Goal: Task Accomplishment & Management: Use online tool/utility

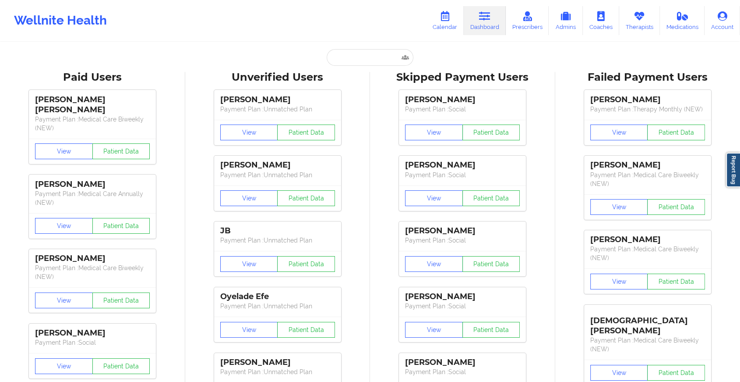
click at [379, 53] on input "text" at bounding box center [370, 57] width 87 height 17
paste input "[EMAIL_ADDRESS][DOMAIN_NAME]"
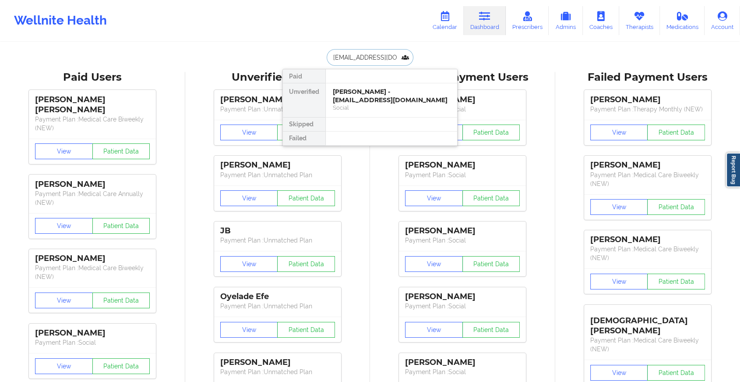
type input "[EMAIL_ADDRESS][DOMAIN_NAME]"
click at [417, 105] on div "Social" at bounding box center [391, 107] width 117 height 7
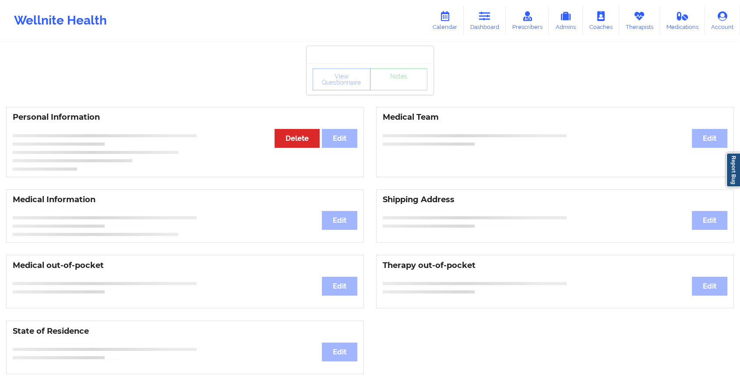
click at [405, 88] on div "View Questionnaire Notes" at bounding box center [370, 79] width 115 height 22
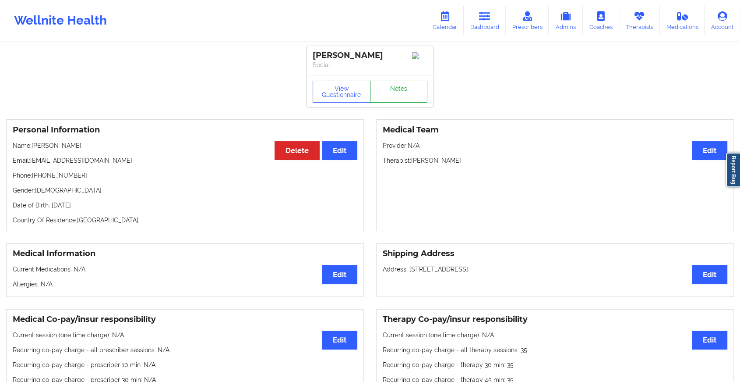
click at [405, 88] on link "Notes" at bounding box center [399, 92] width 58 height 22
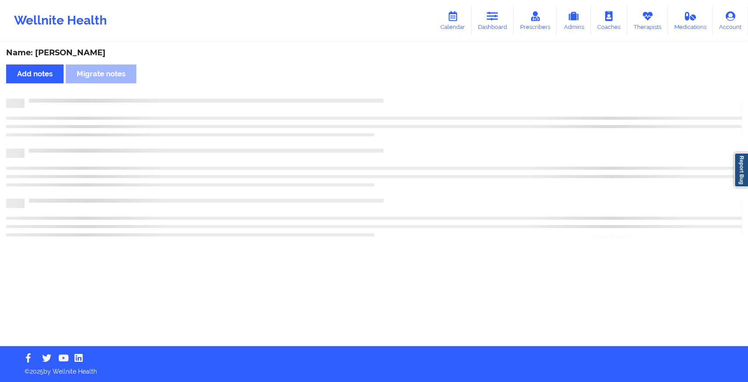
click at [405, 88] on div "Name: [PERSON_NAME] Add notes Migrate notes" at bounding box center [374, 194] width 748 height 303
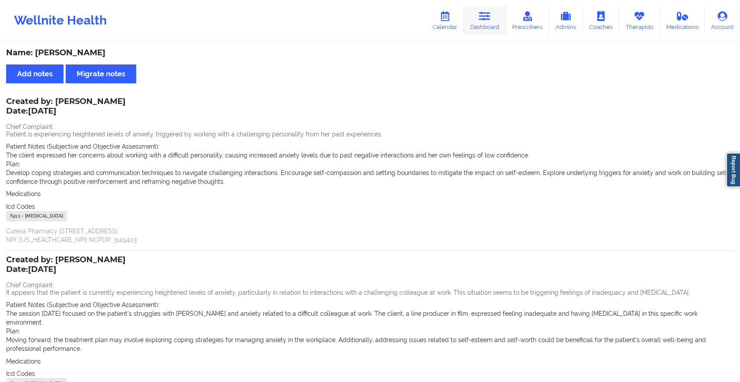
click at [477, 18] on link "Dashboard" at bounding box center [485, 20] width 42 height 29
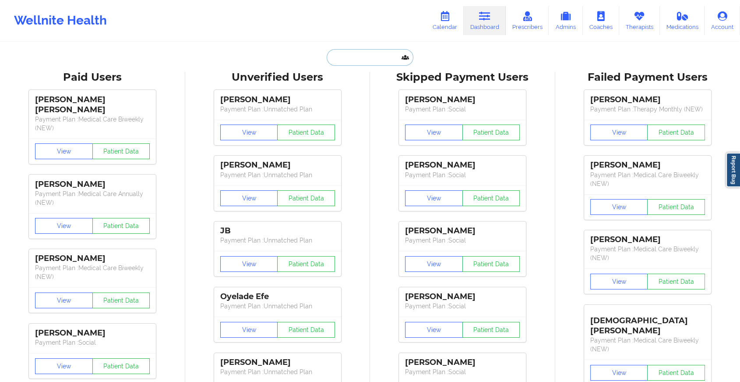
click at [382, 51] on input "text" at bounding box center [370, 57] width 87 height 17
paste input "[EMAIL_ADDRESS][DOMAIN_NAME]"
type input "[EMAIL_ADDRESS][DOMAIN_NAME]"
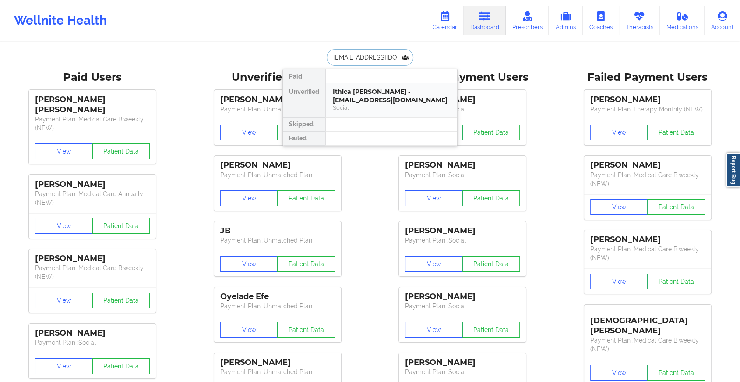
click at [379, 90] on div "Ithica [PERSON_NAME] - [EMAIL_ADDRESS][DOMAIN_NAME]" at bounding box center [391, 96] width 117 height 16
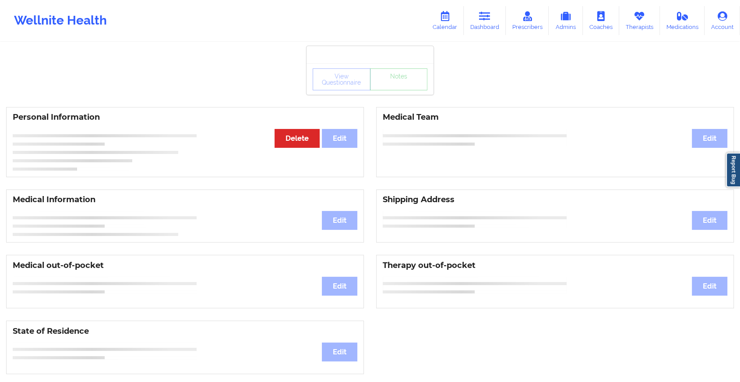
click at [398, 92] on div "View Questionnaire Notes" at bounding box center [370, 79] width 127 height 32
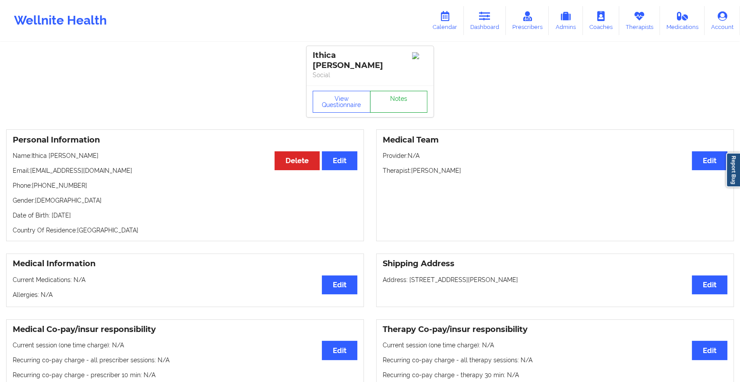
click at [398, 92] on link "Notes" at bounding box center [399, 102] width 58 height 22
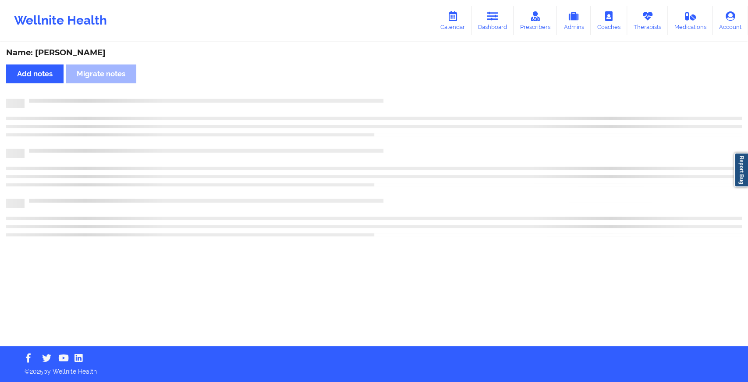
click at [445, 234] on div "Name: [PERSON_NAME] Add notes Migrate notes" at bounding box center [374, 194] width 748 height 303
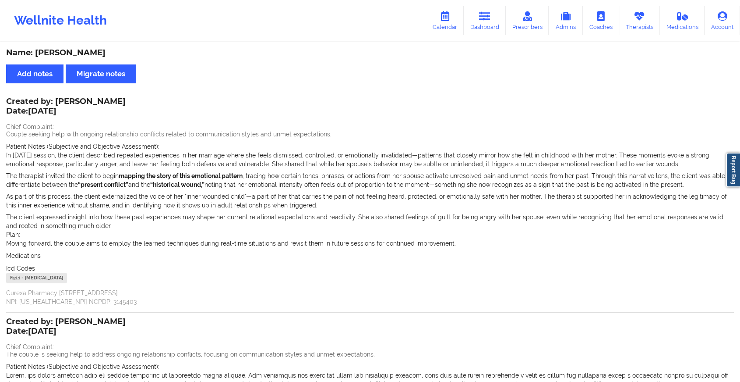
click at [492, 280] on div "F41.1 - [MEDICAL_DATA]" at bounding box center [370, 279] width 728 height 13
click at [475, 27] on link "Dashboard" at bounding box center [485, 20] width 42 height 29
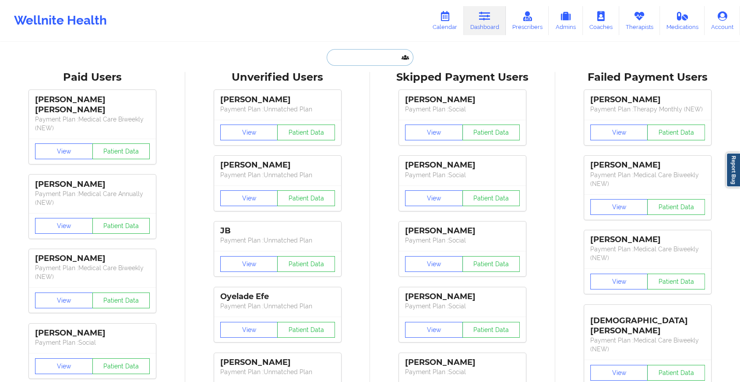
click at [374, 56] on input "text" at bounding box center [370, 57] width 87 height 17
paste input "[EMAIL_ADDRESS][DOMAIN_NAME]"
type input "[EMAIL_ADDRESS][DOMAIN_NAME]"
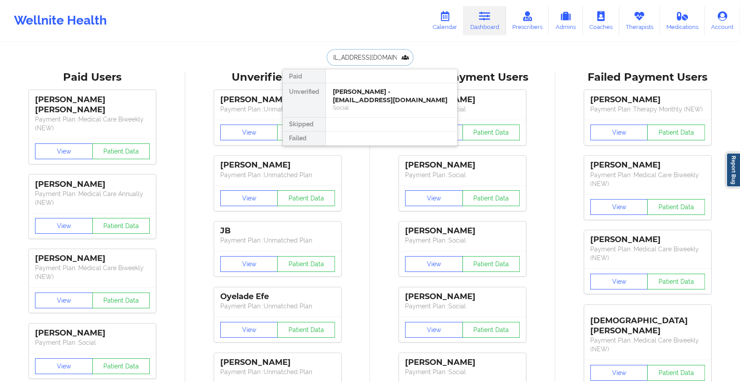
click at [383, 95] on div "[PERSON_NAME] - [EMAIL_ADDRESS][DOMAIN_NAME]" at bounding box center [391, 96] width 117 height 16
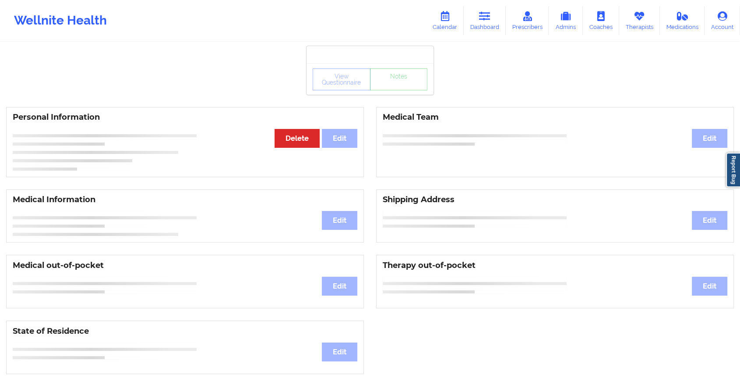
click at [400, 86] on div "View Questionnaire Notes" at bounding box center [370, 79] width 115 height 22
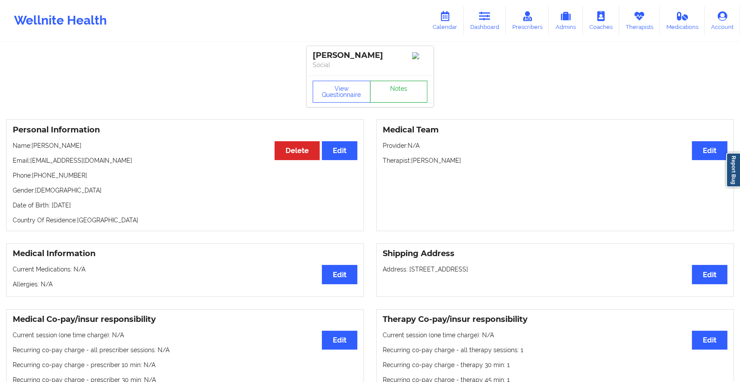
click at [400, 86] on link "Notes" at bounding box center [399, 92] width 58 height 22
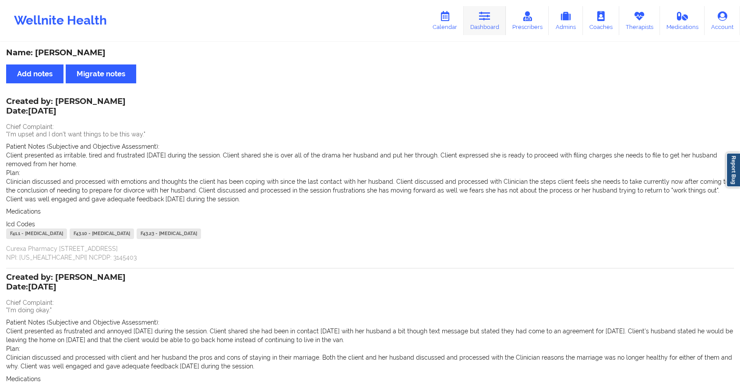
click at [495, 16] on link "Dashboard" at bounding box center [485, 20] width 42 height 29
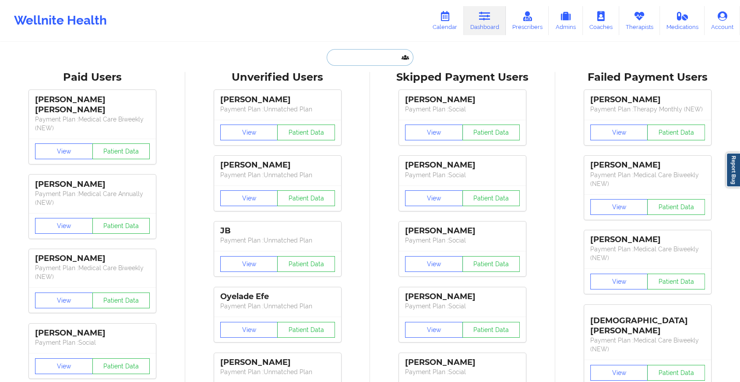
click at [376, 53] on input "text" at bounding box center [370, 57] width 87 height 17
paste input "[EMAIL_ADDRESS][DOMAIN_NAME]"
type input "[EMAIL_ADDRESS][DOMAIN_NAME]"
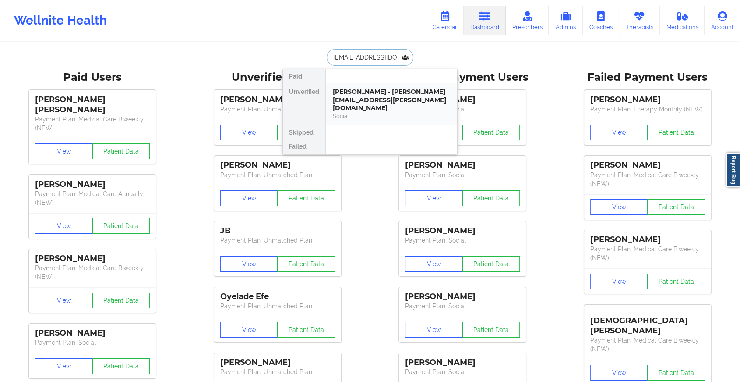
click at [384, 90] on div "[PERSON_NAME] - [PERSON_NAME][EMAIL_ADDRESS][PERSON_NAME][DOMAIN_NAME]" at bounding box center [391, 100] width 117 height 25
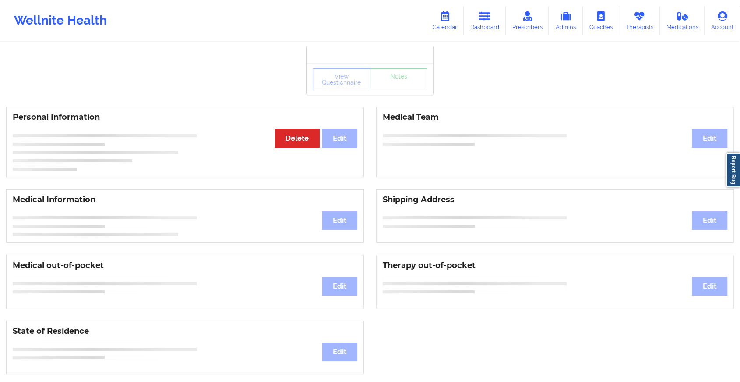
click at [408, 88] on div "View Questionnaire Notes" at bounding box center [370, 79] width 115 height 22
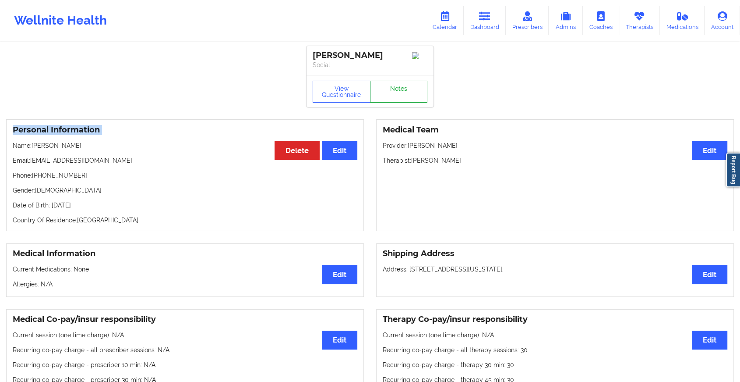
click at [408, 88] on link "Notes" at bounding box center [399, 92] width 58 height 22
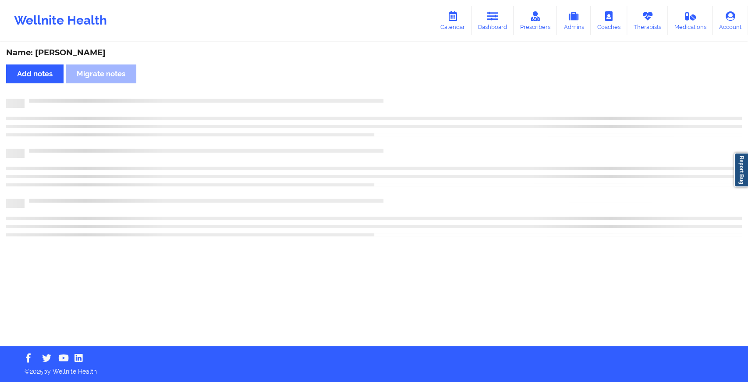
click at [408, 88] on div "Name: [PERSON_NAME] Add notes Migrate notes" at bounding box center [374, 194] width 748 height 303
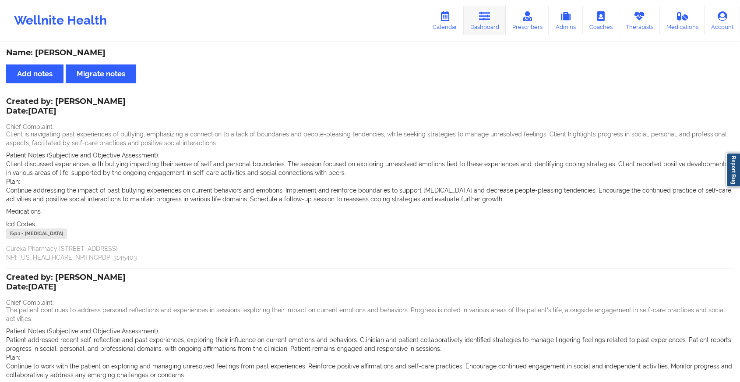
click at [493, 25] on link "Dashboard" at bounding box center [485, 20] width 42 height 29
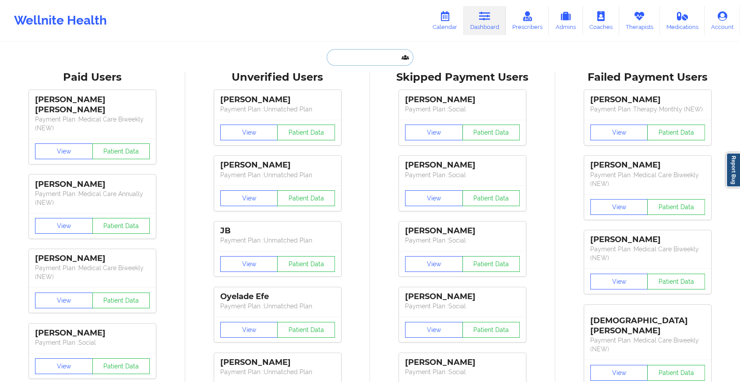
click at [378, 62] on input "text" at bounding box center [370, 57] width 87 height 17
paste input "[EMAIL_ADDRESS][DOMAIN_NAME]"
type input "[EMAIL_ADDRESS][DOMAIN_NAME]"
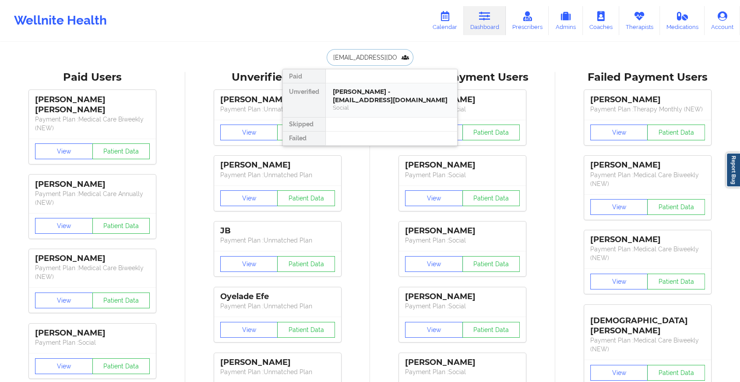
click at [361, 90] on div "[PERSON_NAME] - [EMAIL_ADDRESS][DOMAIN_NAME]" at bounding box center [391, 96] width 117 height 16
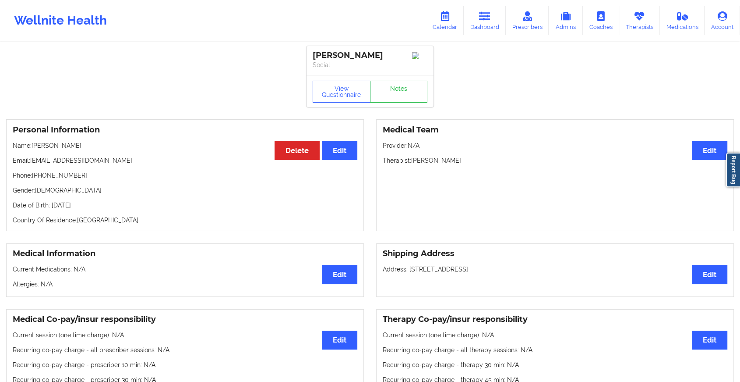
click at [396, 81] on div "View Questionnaire Notes" at bounding box center [370, 91] width 127 height 32
click at [393, 87] on link "Notes" at bounding box center [399, 92] width 58 height 22
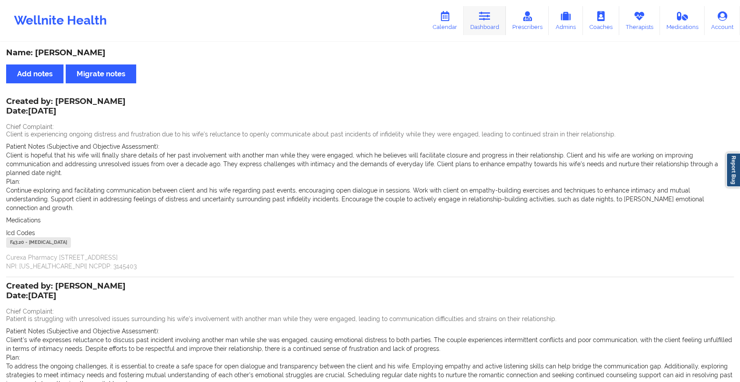
click at [483, 25] on link "Dashboard" at bounding box center [485, 20] width 42 height 29
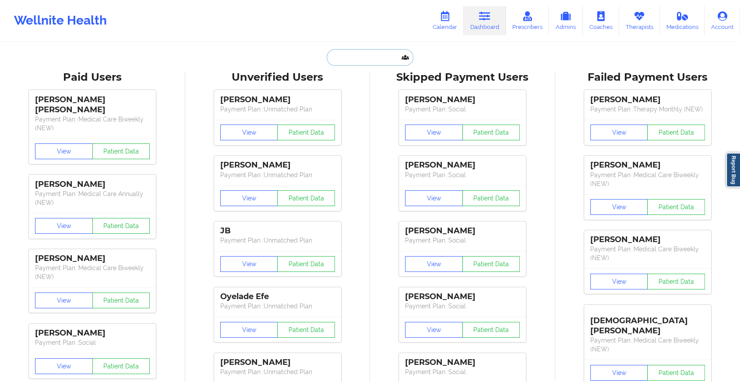
click at [375, 49] on input "text" at bounding box center [370, 57] width 87 height 17
paste input "[EMAIL_ADDRESS][DOMAIN_NAME]"
type input "[EMAIL_ADDRESS][DOMAIN_NAME]"
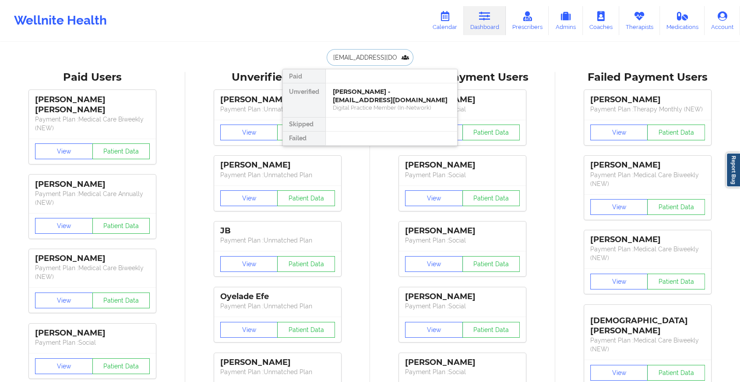
click at [384, 100] on div "[PERSON_NAME] - [EMAIL_ADDRESS][DOMAIN_NAME]" at bounding box center [391, 96] width 117 height 16
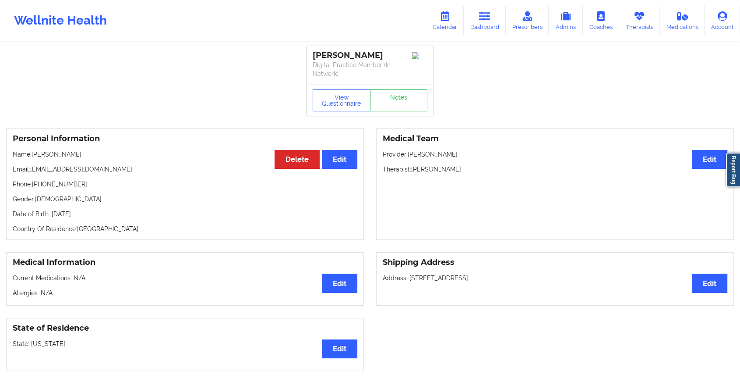
click at [409, 88] on div "View Questionnaire Notes" at bounding box center [370, 100] width 127 height 32
drag, startPoint x: 409, startPoint y: 88, endPoint x: 407, endPoint y: 98, distance: 10.2
click at [407, 98] on link "Notes" at bounding box center [399, 100] width 58 height 22
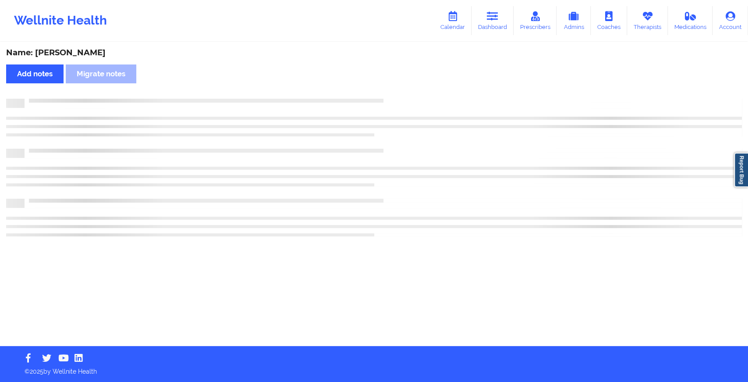
click at [407, 99] on div at bounding box center [383, 99] width 717 height 0
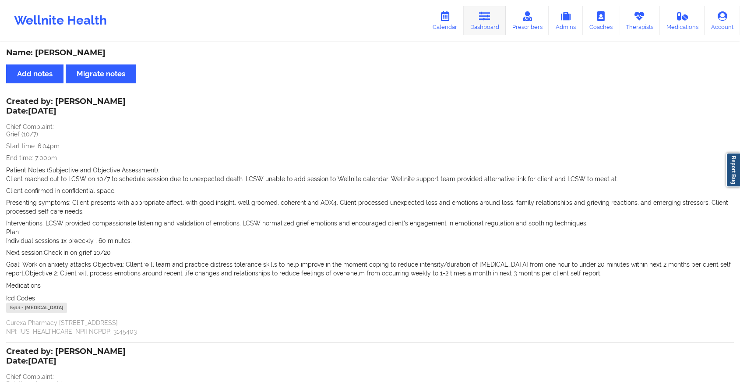
click at [472, 17] on link "Dashboard" at bounding box center [485, 20] width 42 height 29
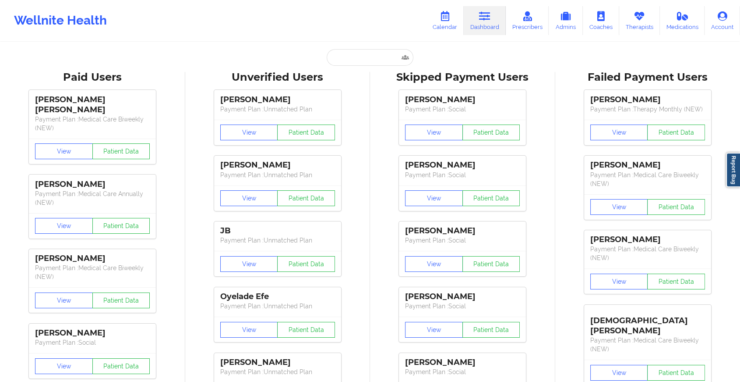
click at [375, 57] on input "text" at bounding box center [370, 57] width 87 height 17
paste input "[EMAIL_ADDRESS][DOMAIN_NAME]"
type input "[EMAIL_ADDRESS][DOMAIN_NAME]"
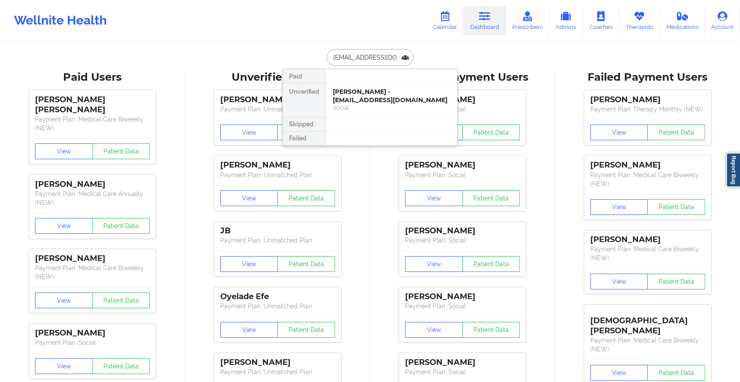
click at [385, 96] on div "[PERSON_NAME] - [EMAIL_ADDRESS][DOMAIN_NAME]" at bounding box center [391, 96] width 117 height 16
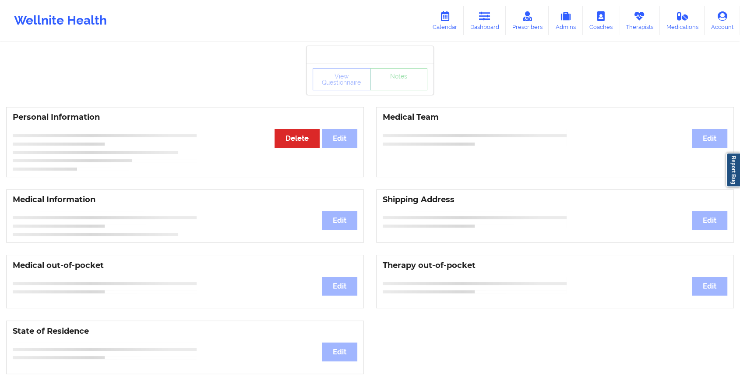
click at [402, 90] on div "View Questionnaire Notes" at bounding box center [370, 79] width 127 height 32
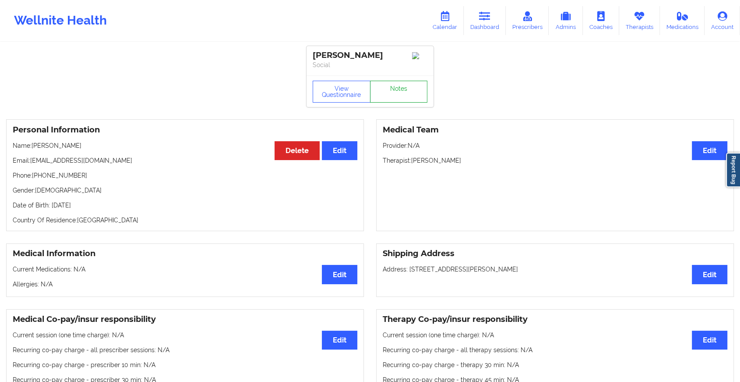
click at [402, 90] on link "Notes" at bounding box center [399, 92] width 58 height 22
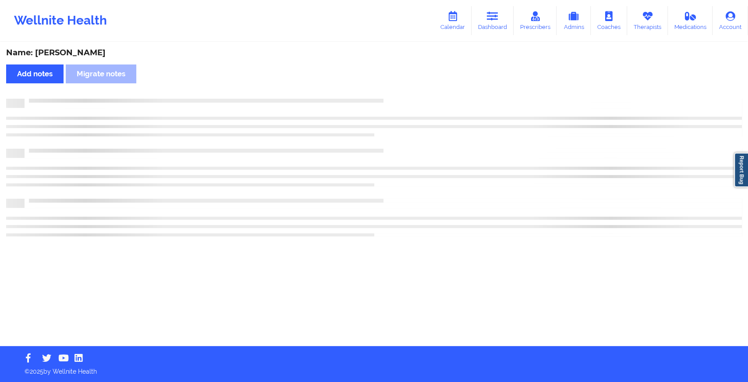
click at [402, 90] on div "Name: [PERSON_NAME] Add notes Migrate notes" at bounding box center [374, 194] width 748 height 303
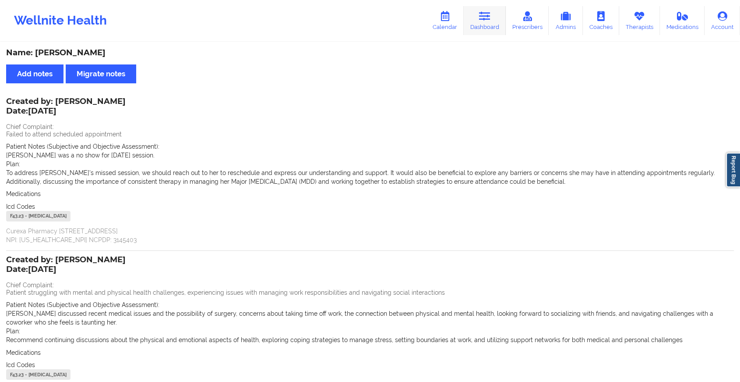
click at [498, 24] on link "Dashboard" at bounding box center [485, 20] width 42 height 29
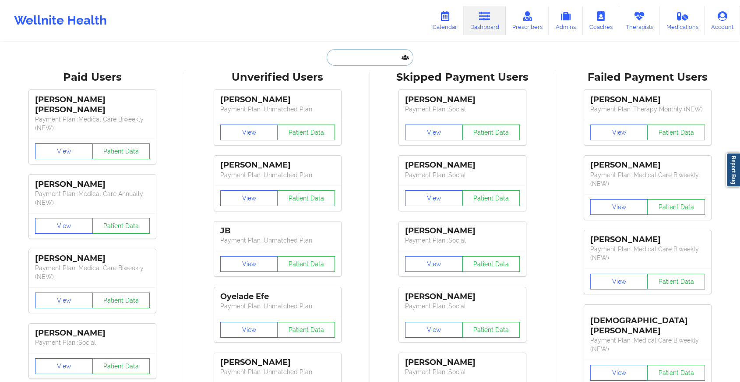
click at [372, 55] on input "text" at bounding box center [370, 57] width 87 height 17
paste input "[EMAIL_ADDRESS][DOMAIN_NAME]"
type input "[EMAIL_ADDRESS][DOMAIN_NAME]"
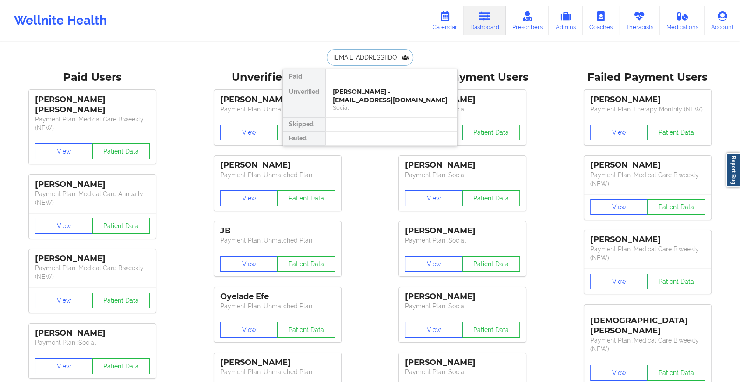
click at [396, 87] on div "[PERSON_NAME] - [EMAIL_ADDRESS][DOMAIN_NAME] Social" at bounding box center [391, 100] width 131 height 34
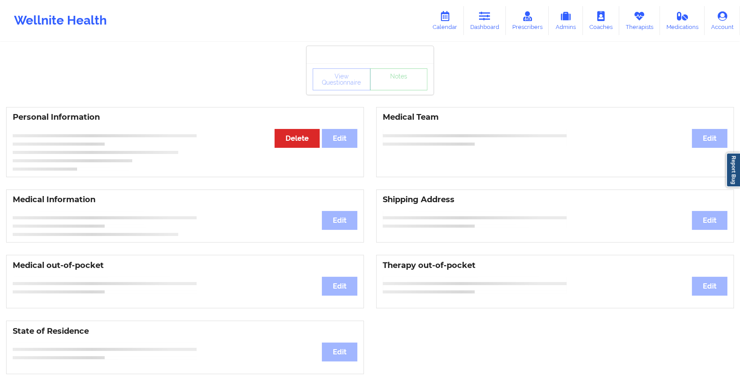
click at [393, 92] on div "View Questionnaire Notes" at bounding box center [370, 79] width 127 height 32
drag, startPoint x: 393, startPoint y: 92, endPoint x: 386, endPoint y: 80, distance: 14.3
click at [386, 80] on div "View Questionnaire Notes" at bounding box center [370, 79] width 115 height 22
drag, startPoint x: 386, startPoint y: 80, endPoint x: 394, endPoint y: 91, distance: 14.1
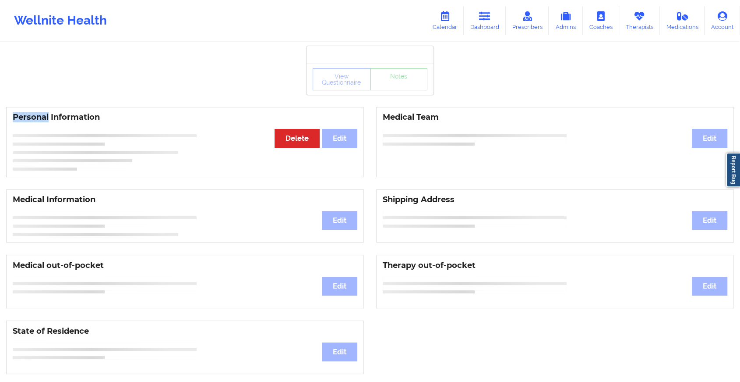
click at [394, 91] on div "View Questionnaire Notes" at bounding box center [370, 79] width 127 height 32
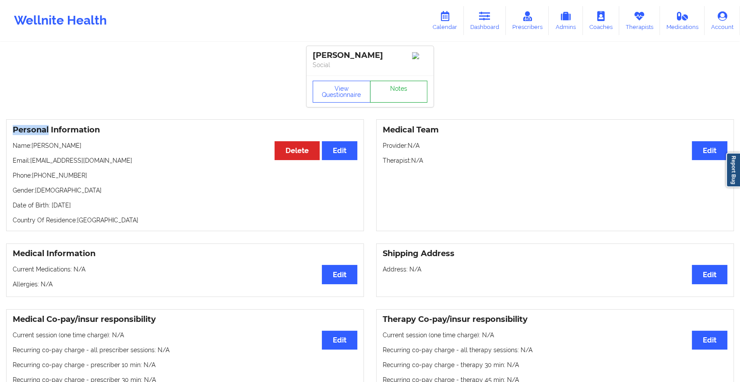
drag, startPoint x: 394, startPoint y: 91, endPoint x: 386, endPoint y: 96, distance: 9.2
click at [386, 96] on link "Notes" at bounding box center [399, 92] width 58 height 22
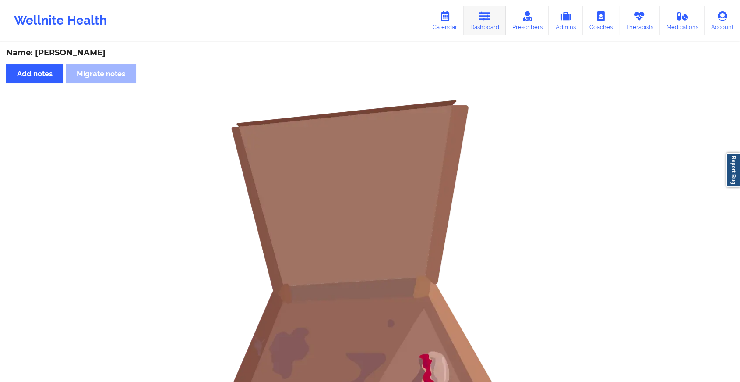
click at [473, 25] on link "Dashboard" at bounding box center [485, 20] width 42 height 29
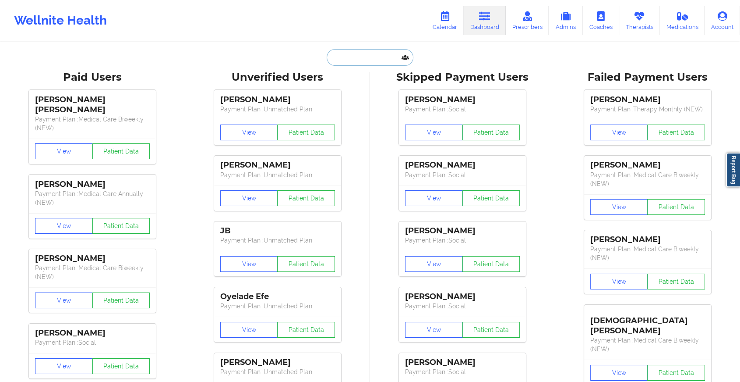
click at [366, 51] on input "text" at bounding box center [370, 57] width 87 height 17
paste input "[EMAIL_ADDRESS][DOMAIN_NAME]"
type input "[EMAIL_ADDRESS][DOMAIN_NAME]"
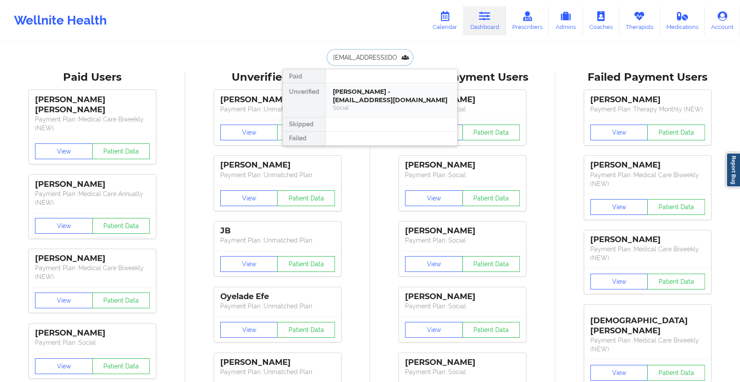
click at [366, 90] on div "[PERSON_NAME] - [EMAIL_ADDRESS][DOMAIN_NAME]" at bounding box center [391, 96] width 117 height 16
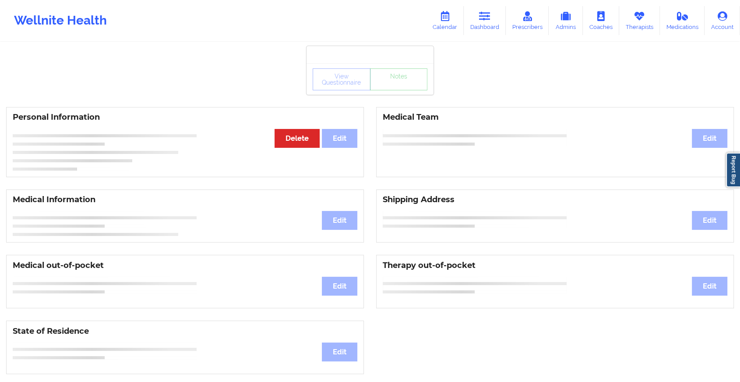
click at [386, 92] on div "View Questionnaire Notes" at bounding box center [370, 79] width 127 height 32
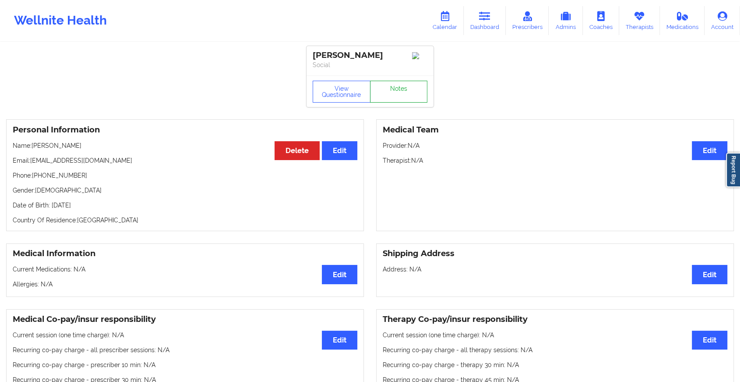
click at [386, 92] on link "Notes" at bounding box center [399, 92] width 58 height 22
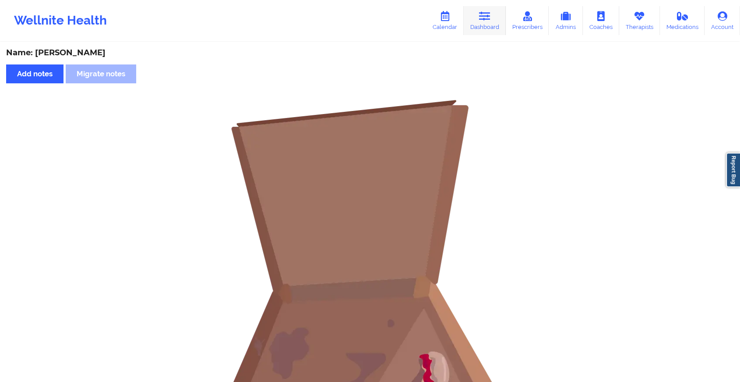
click at [485, 18] on icon at bounding box center [484, 16] width 11 height 10
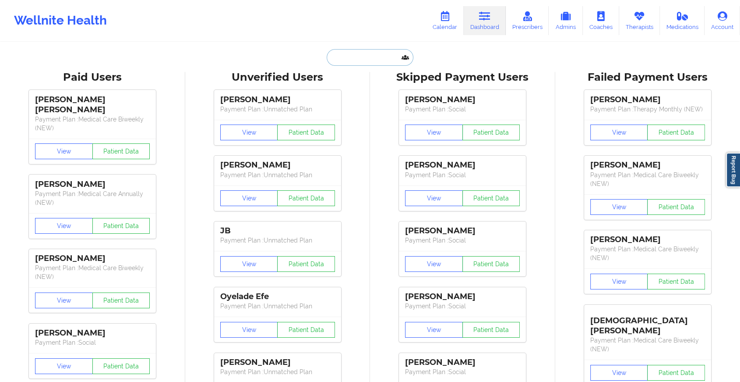
click at [368, 56] on input "text" at bounding box center [370, 57] width 87 height 17
paste input "[EMAIL_ADDRESS][DOMAIN_NAME]"
type input "[EMAIL_ADDRESS][DOMAIN_NAME]"
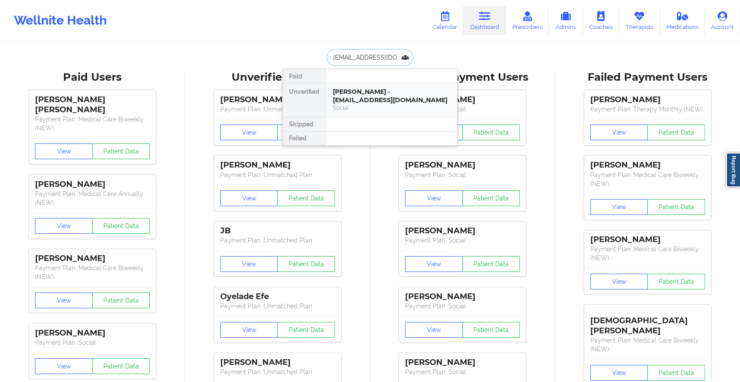
click at [379, 85] on div "[PERSON_NAME] - [EMAIL_ADDRESS][DOMAIN_NAME] Social" at bounding box center [391, 100] width 131 height 34
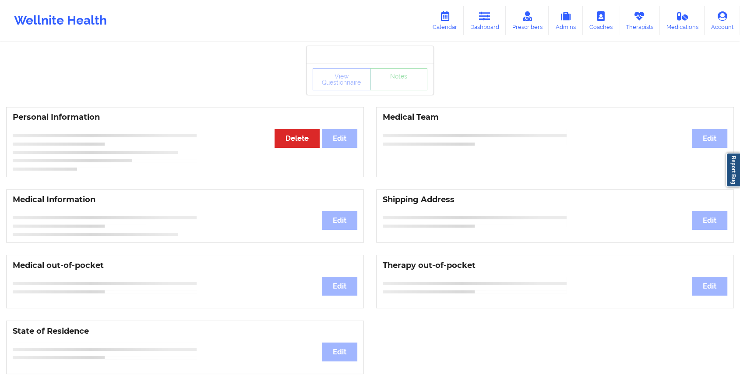
click at [402, 97] on div "View Questionnaire Notes Personal Information Edit Delete Medical Team Edit Med…" at bounding box center [370, 370] width 740 height 740
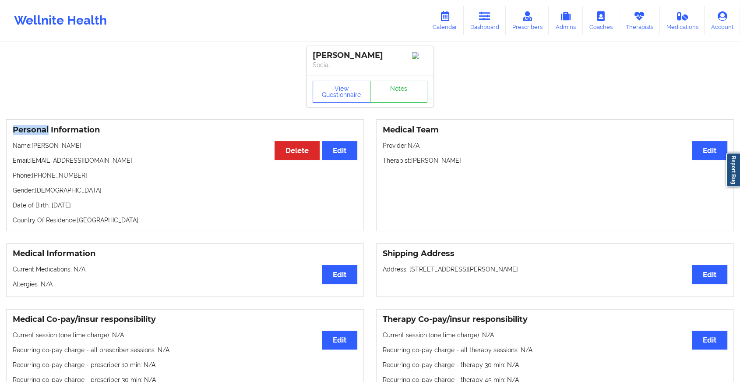
click at [402, 97] on link "Notes" at bounding box center [399, 92] width 58 height 22
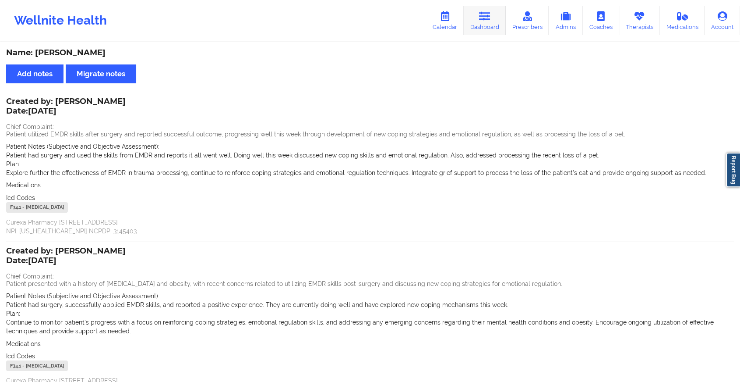
click at [473, 21] on link "Dashboard" at bounding box center [485, 20] width 42 height 29
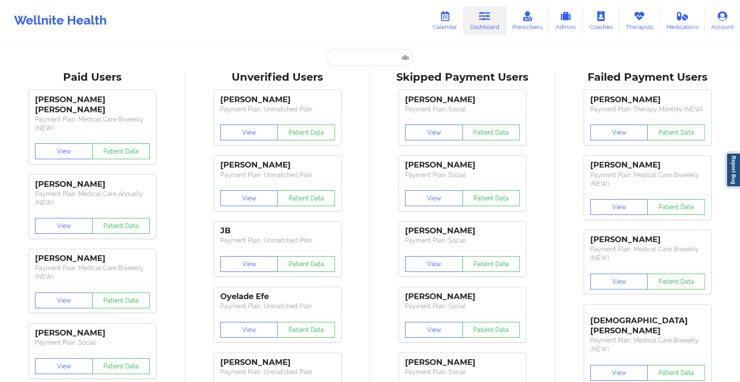
click at [372, 63] on input "text" at bounding box center [370, 57] width 87 height 17
paste input "[EMAIL_ADDRESS][DOMAIN_NAME]"
type input "[EMAIL_ADDRESS][DOMAIN_NAME]"
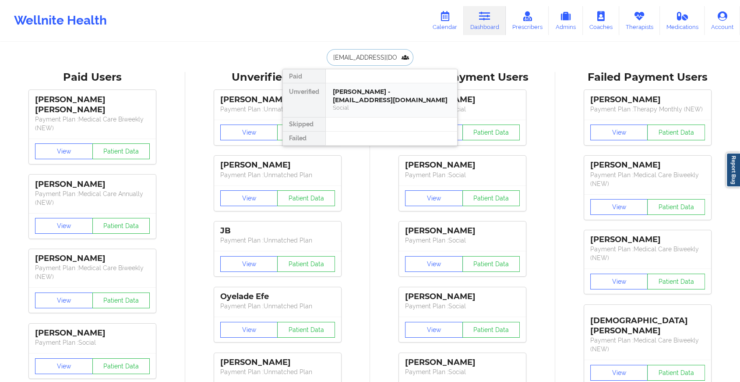
click at [381, 94] on div "[PERSON_NAME] - [EMAIL_ADDRESS][DOMAIN_NAME]" at bounding box center [391, 96] width 117 height 16
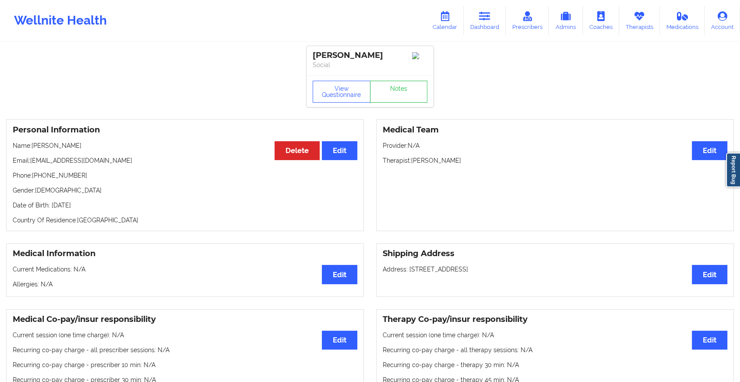
click at [407, 84] on div "View Questionnaire Notes" at bounding box center [370, 92] width 115 height 22
click at [407, 84] on link "Notes" at bounding box center [399, 92] width 58 height 22
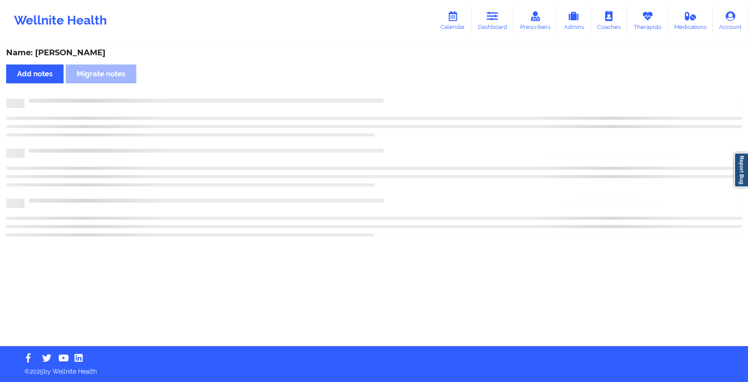
click at [407, 84] on div "Name: [PERSON_NAME] Add notes Migrate notes" at bounding box center [374, 194] width 748 height 303
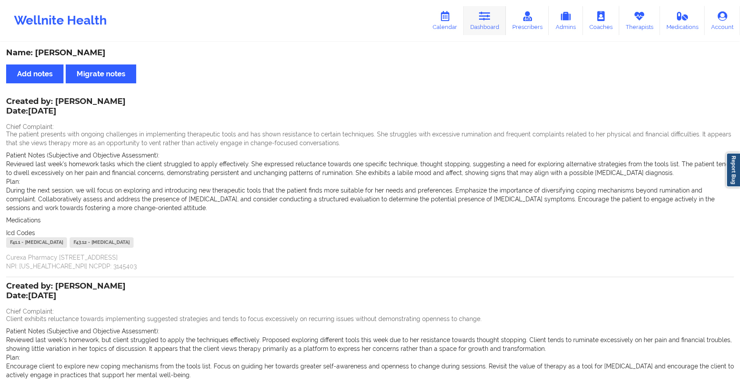
click at [481, 17] on icon at bounding box center [484, 16] width 11 height 10
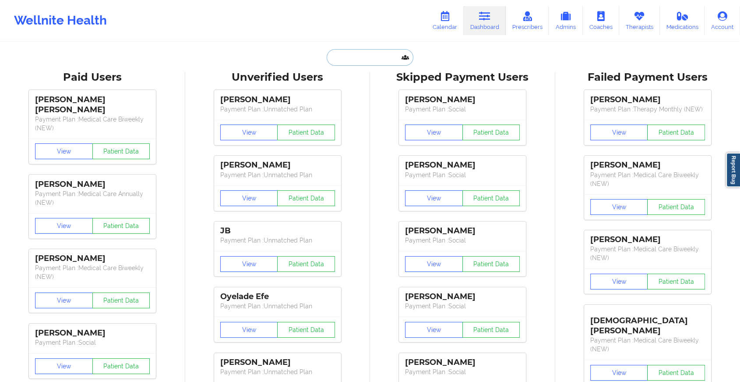
click at [359, 58] on input "text" at bounding box center [370, 57] width 87 height 17
paste input "[EMAIL_ADDRESS][DOMAIN_NAME]"
type input "[EMAIL_ADDRESS][DOMAIN_NAME]"
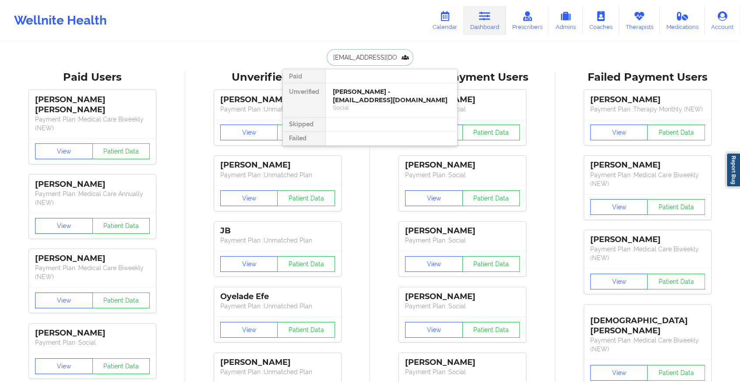
scroll to position [0, 0]
click at [374, 91] on div "[PERSON_NAME] - [EMAIL_ADDRESS][DOMAIN_NAME]" at bounding box center [391, 96] width 117 height 16
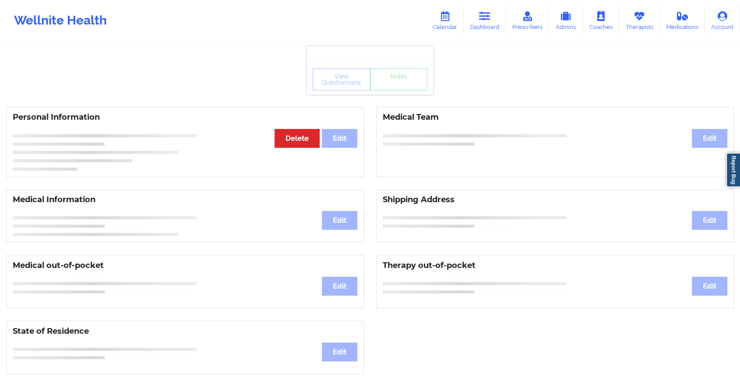
click at [399, 92] on div "View Questionnaire Notes" at bounding box center [370, 79] width 127 height 32
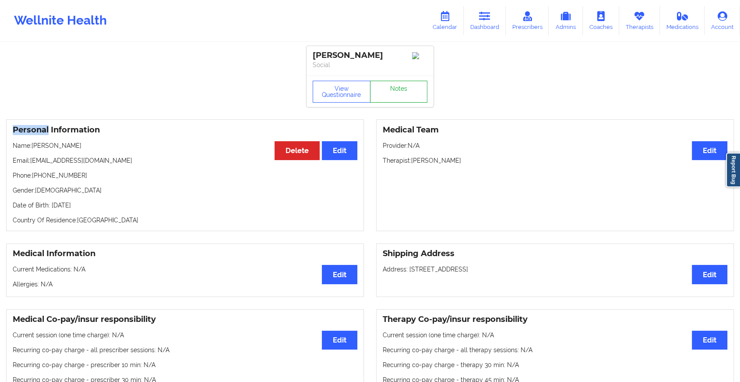
click at [399, 92] on link "Notes" at bounding box center [399, 92] width 58 height 22
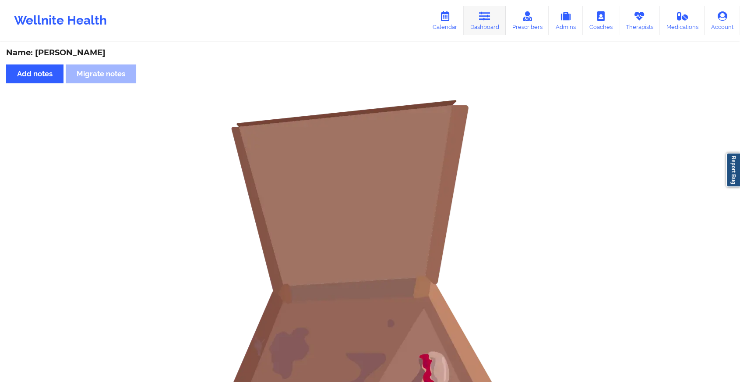
click at [475, 22] on link "Dashboard" at bounding box center [485, 20] width 42 height 29
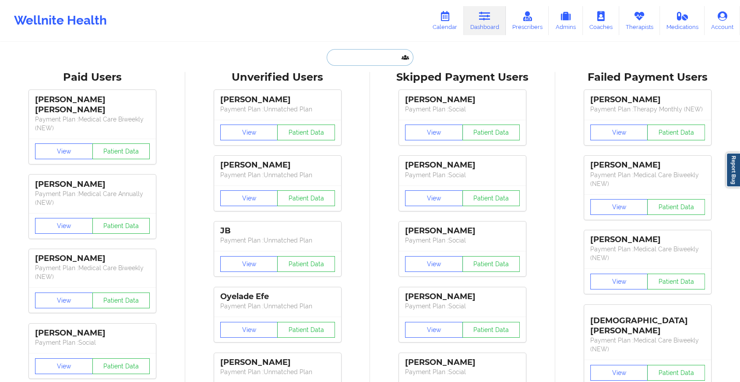
click at [365, 57] on input "text" at bounding box center [370, 57] width 87 height 17
paste input "[EMAIL_ADDRESS][DOMAIN_NAME]"
type input "[EMAIL_ADDRESS][DOMAIN_NAME]"
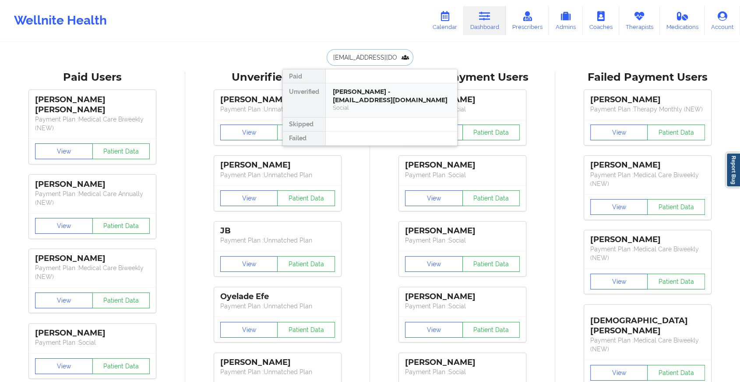
click at [361, 97] on div "[PERSON_NAME] - [EMAIL_ADDRESS][DOMAIN_NAME]" at bounding box center [391, 96] width 117 height 16
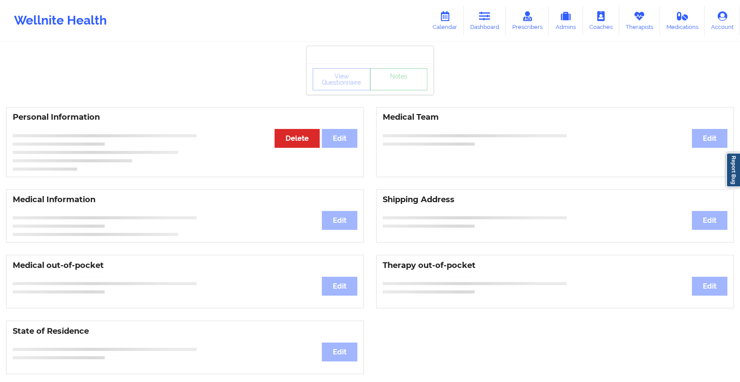
click at [396, 85] on link "Notes" at bounding box center [399, 79] width 58 height 22
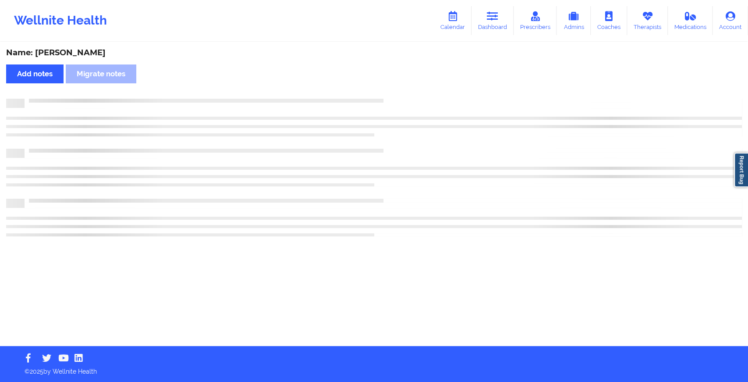
click at [396, 85] on div "Name: [PERSON_NAME] Add notes Migrate notes" at bounding box center [374, 194] width 748 height 303
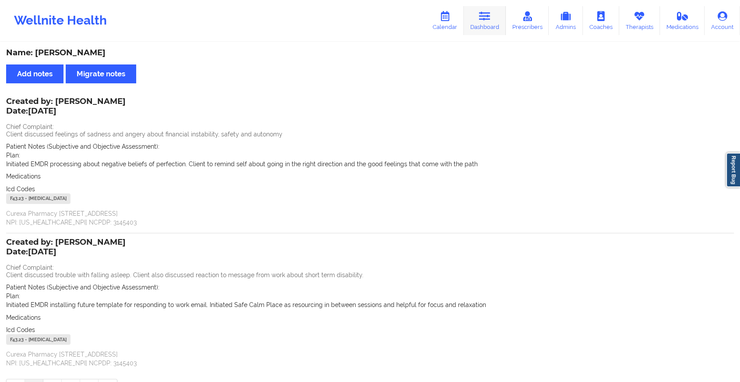
click at [487, 27] on link "Dashboard" at bounding box center [485, 20] width 42 height 29
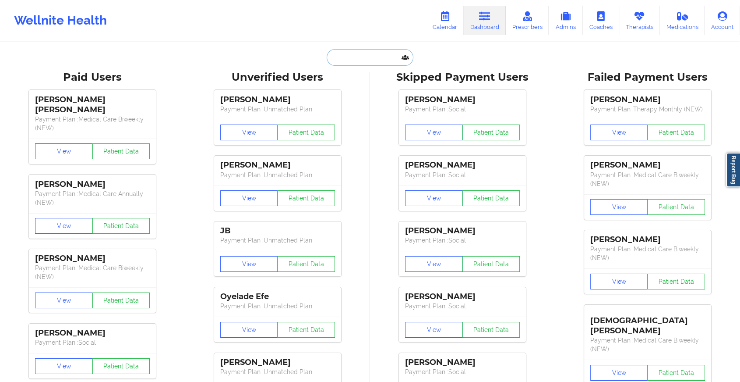
click at [356, 50] on input "text" at bounding box center [370, 57] width 87 height 17
paste input "[EMAIL_ADDRESS][DOMAIN_NAME]"
type input "[EMAIL_ADDRESS][DOMAIN_NAME]"
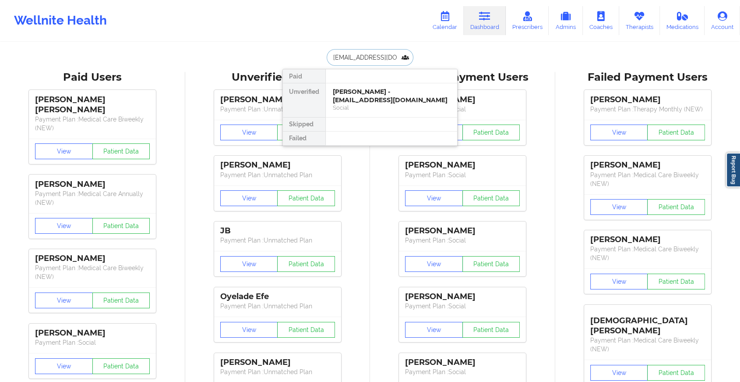
drag, startPoint x: 380, startPoint y: 103, endPoint x: 399, endPoint y: 56, distance: 51.1
click at [399, 56] on div "[EMAIL_ADDRESS][DOMAIN_NAME] Paid Unverified [PERSON_NAME] - [EMAIL_ADDRESS][DO…" at bounding box center [370, 57] width 175 height 17
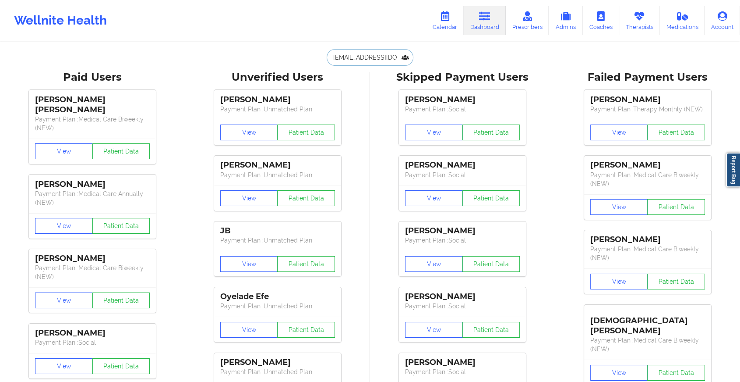
click at [370, 49] on input "[EMAIL_ADDRESS][DOMAIN_NAME]" at bounding box center [370, 57] width 87 height 17
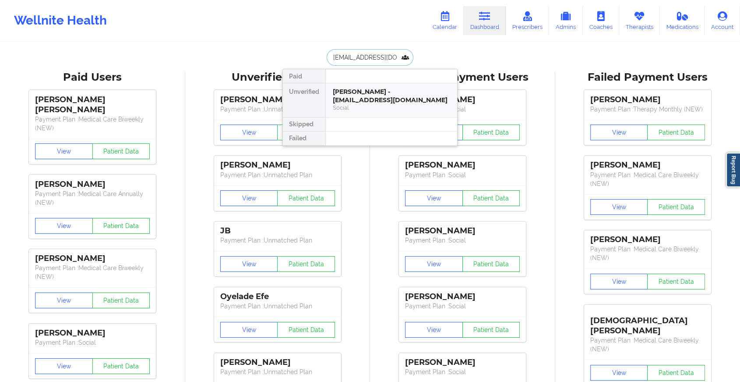
click at [386, 94] on div "[PERSON_NAME] - [EMAIL_ADDRESS][DOMAIN_NAME]" at bounding box center [391, 96] width 117 height 16
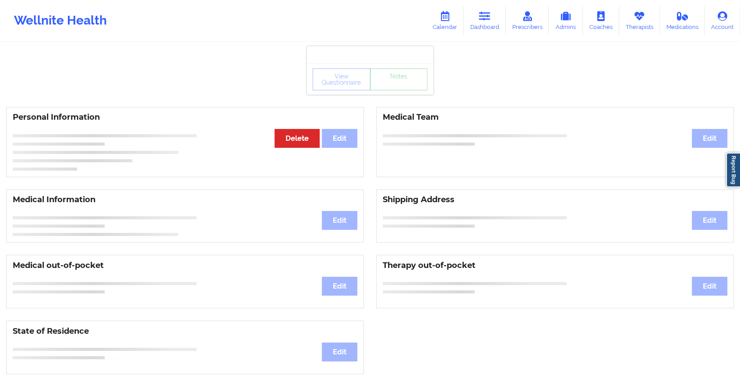
click at [398, 87] on div "View Questionnaire Notes" at bounding box center [370, 79] width 115 height 22
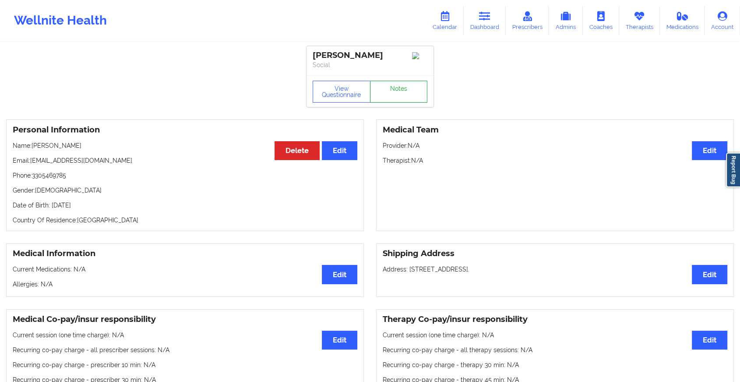
click at [398, 87] on link "Notes" at bounding box center [399, 92] width 58 height 22
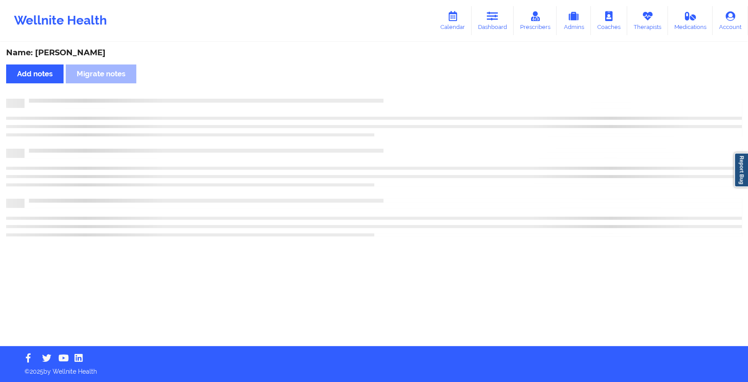
click at [398, 87] on div "Name: [PERSON_NAME] Add notes Migrate notes" at bounding box center [374, 194] width 748 height 303
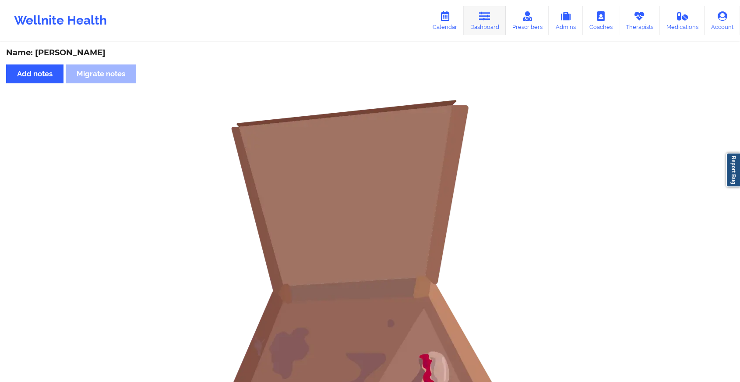
click at [484, 21] on link "Dashboard" at bounding box center [485, 20] width 42 height 29
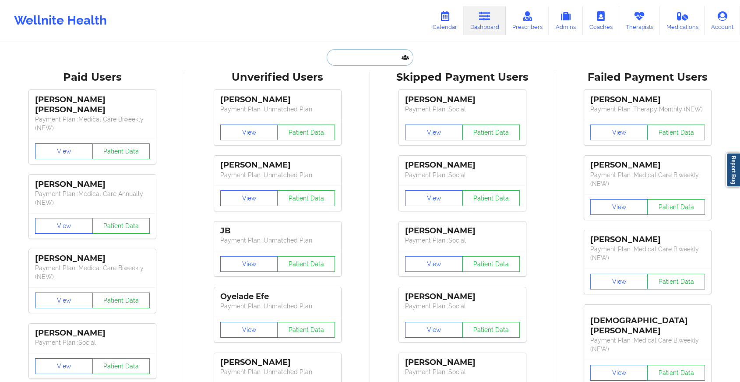
click at [358, 62] on input "text" at bounding box center [370, 57] width 87 height 17
paste input "[EMAIL_ADDRESS][DOMAIN_NAME]"
type input "[EMAIL_ADDRESS][DOMAIN_NAME]"
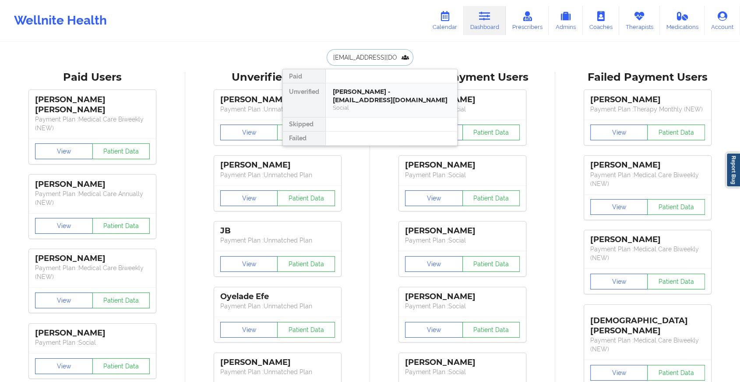
click at [353, 94] on div "[PERSON_NAME] - [EMAIL_ADDRESS][DOMAIN_NAME]" at bounding box center [391, 96] width 117 height 16
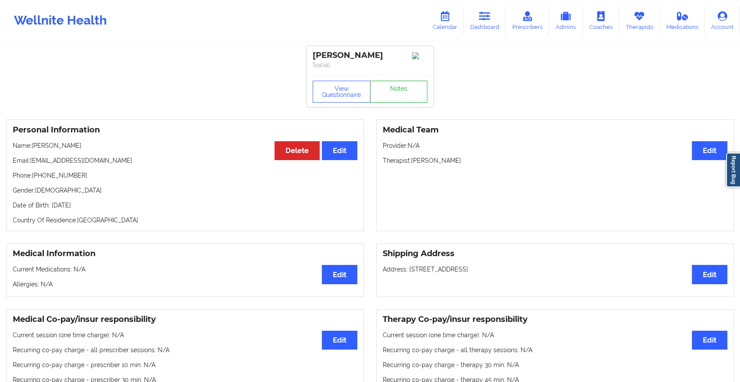
click at [398, 86] on link "Notes" at bounding box center [399, 92] width 58 height 22
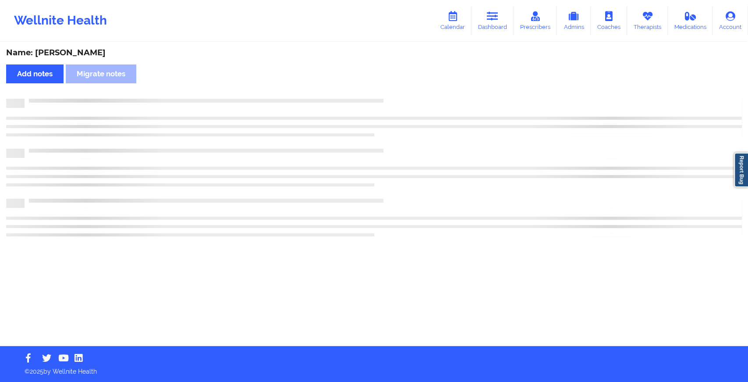
click at [398, 86] on div "Name: [PERSON_NAME] Add notes Migrate notes" at bounding box center [374, 194] width 748 height 303
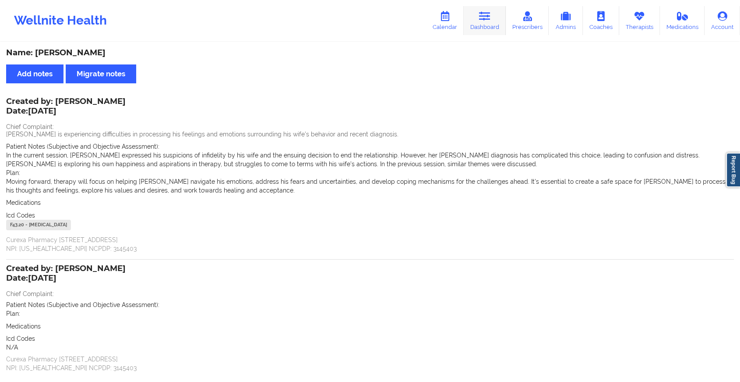
click at [482, 23] on link "Dashboard" at bounding box center [485, 20] width 42 height 29
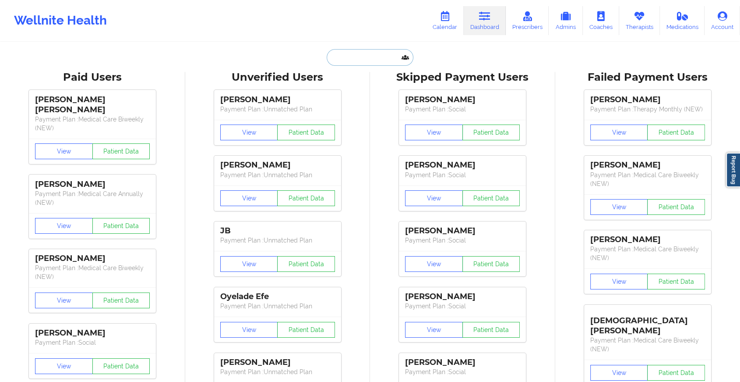
click at [353, 51] on input "text" at bounding box center [370, 57] width 87 height 17
paste input "[EMAIL_ADDRESS][DOMAIN_NAME]"
type input "[EMAIL_ADDRESS][DOMAIN_NAME]"
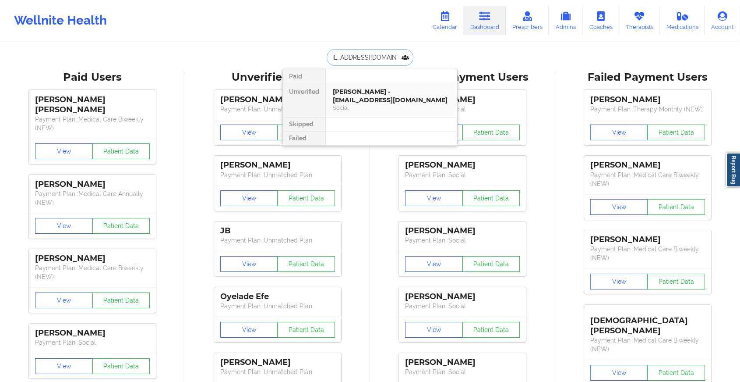
click at [355, 98] on div "[PERSON_NAME] - [EMAIL_ADDRESS][DOMAIN_NAME]" at bounding box center [391, 96] width 117 height 16
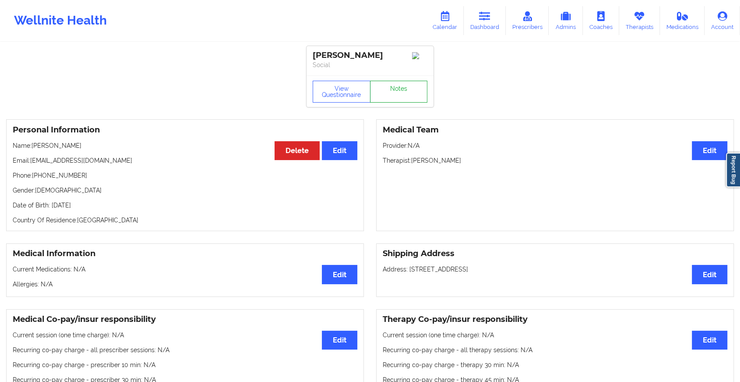
click at [396, 95] on link "Notes" at bounding box center [399, 92] width 58 height 22
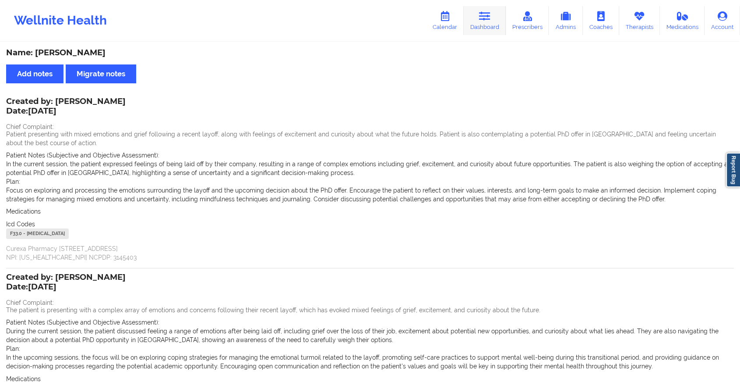
click at [485, 28] on link "Dashboard" at bounding box center [485, 20] width 42 height 29
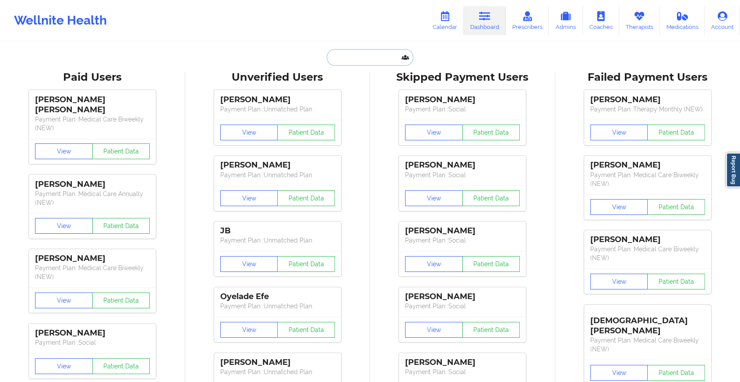
click at [355, 57] on input "text" at bounding box center [370, 57] width 87 height 17
paste input "[EMAIL_ADDRESS][DOMAIN_NAME]"
type input "[EMAIL_ADDRESS][DOMAIN_NAME]"
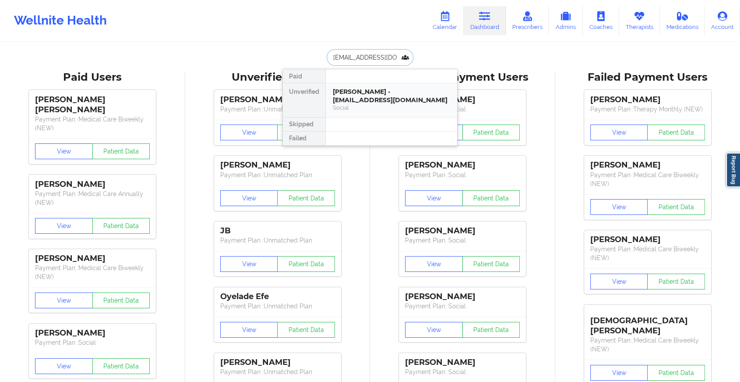
click at [354, 84] on div "[PERSON_NAME] - [EMAIL_ADDRESS][DOMAIN_NAME] Social" at bounding box center [391, 100] width 131 height 34
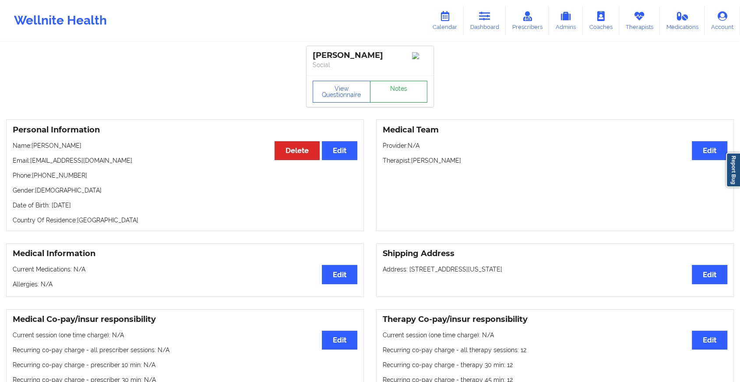
click at [405, 94] on link "Notes" at bounding box center [399, 92] width 58 height 22
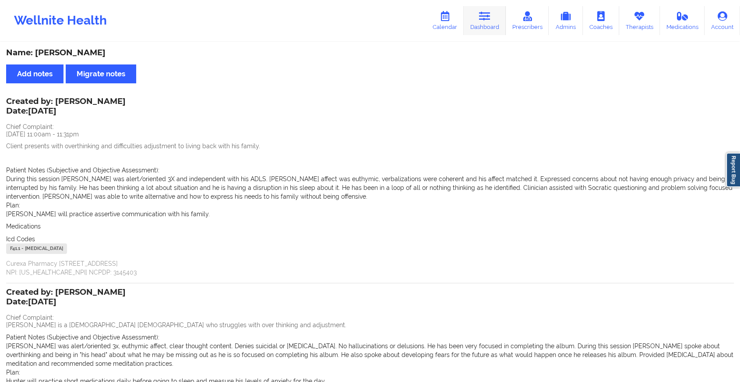
click at [491, 24] on link "Dashboard" at bounding box center [485, 20] width 42 height 29
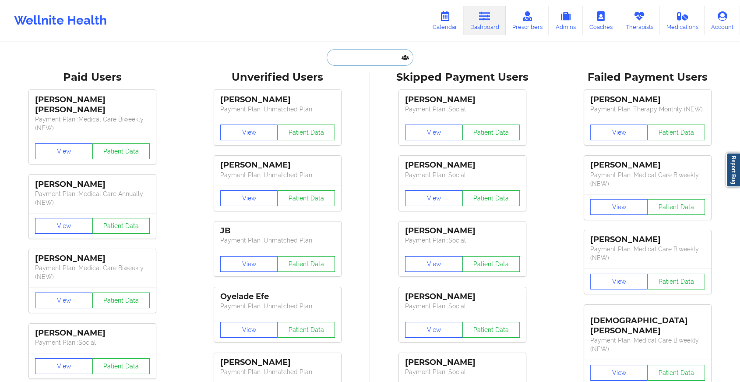
click at [355, 56] on input "text" at bounding box center [370, 57] width 87 height 17
paste input "[EMAIL_ADDRESS][DOMAIN_NAME]"
type input "[EMAIL_ADDRESS][DOMAIN_NAME]"
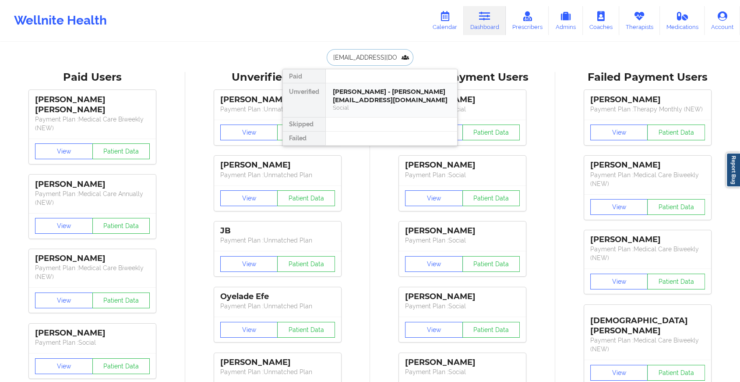
click at [368, 84] on div "[PERSON_NAME] - [PERSON_NAME][EMAIL_ADDRESS][DOMAIN_NAME] Social" at bounding box center [391, 100] width 131 height 34
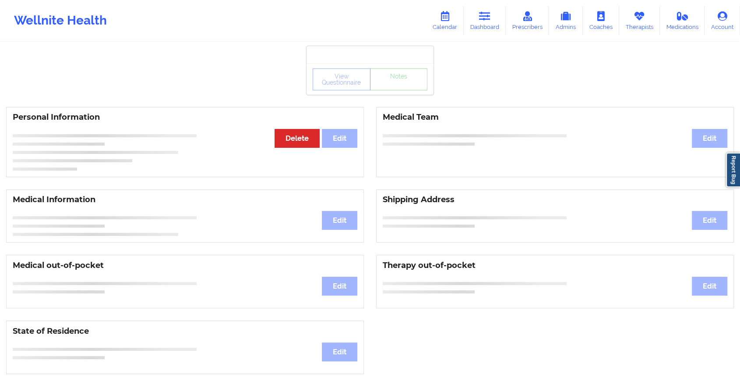
click at [385, 88] on div "View Questionnaire Notes" at bounding box center [370, 79] width 115 height 22
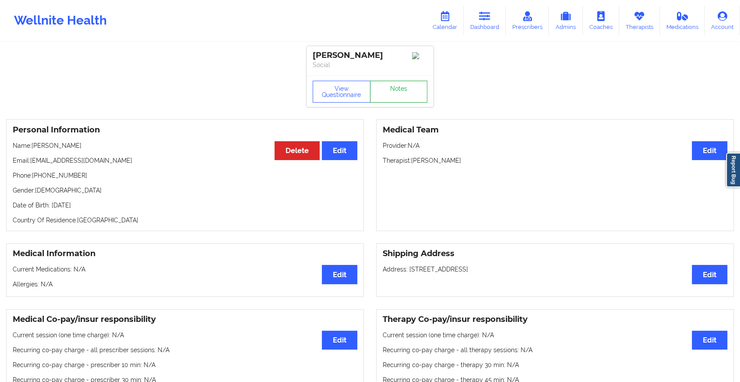
click at [385, 88] on link "Notes" at bounding box center [399, 92] width 58 height 22
